Goal: Task Accomplishment & Management: Manage account settings

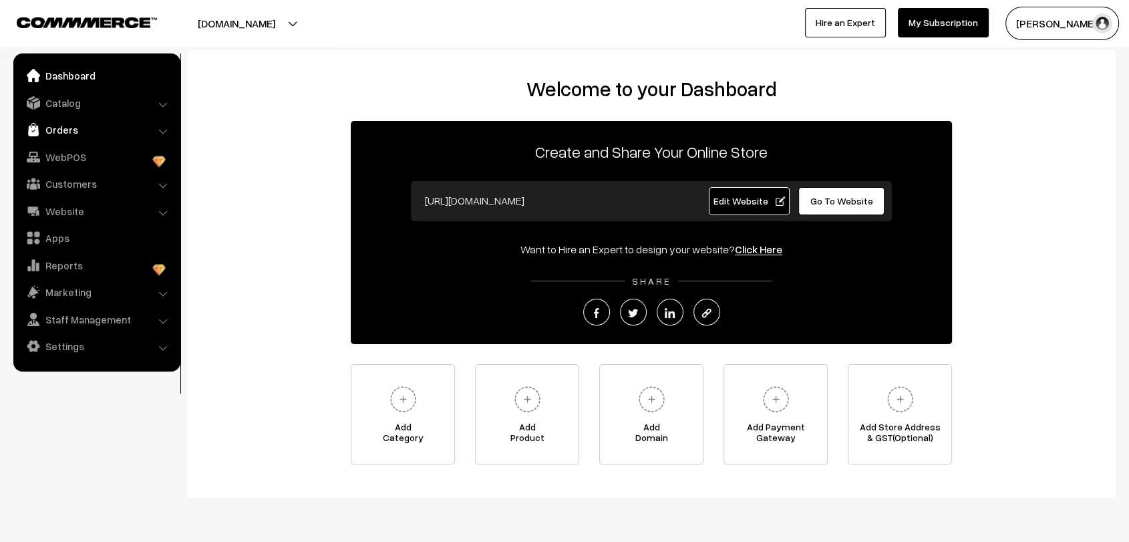
click at [67, 135] on link "Orders" at bounding box center [96, 130] width 159 height 24
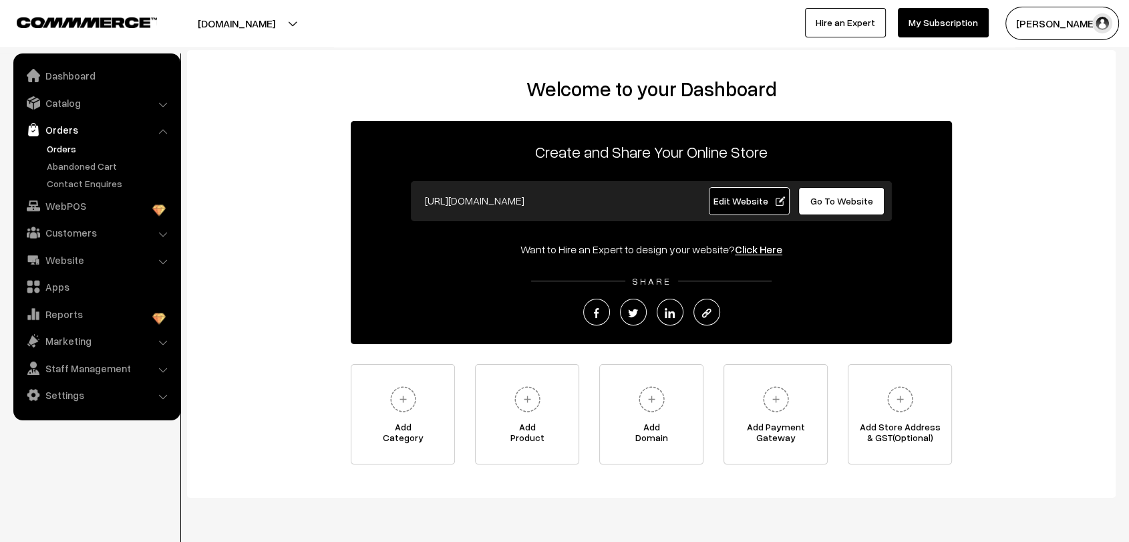
click at [84, 148] on link "Orders" at bounding box center [109, 149] width 132 height 14
